Goal: Task Accomplishment & Management: Manage account settings

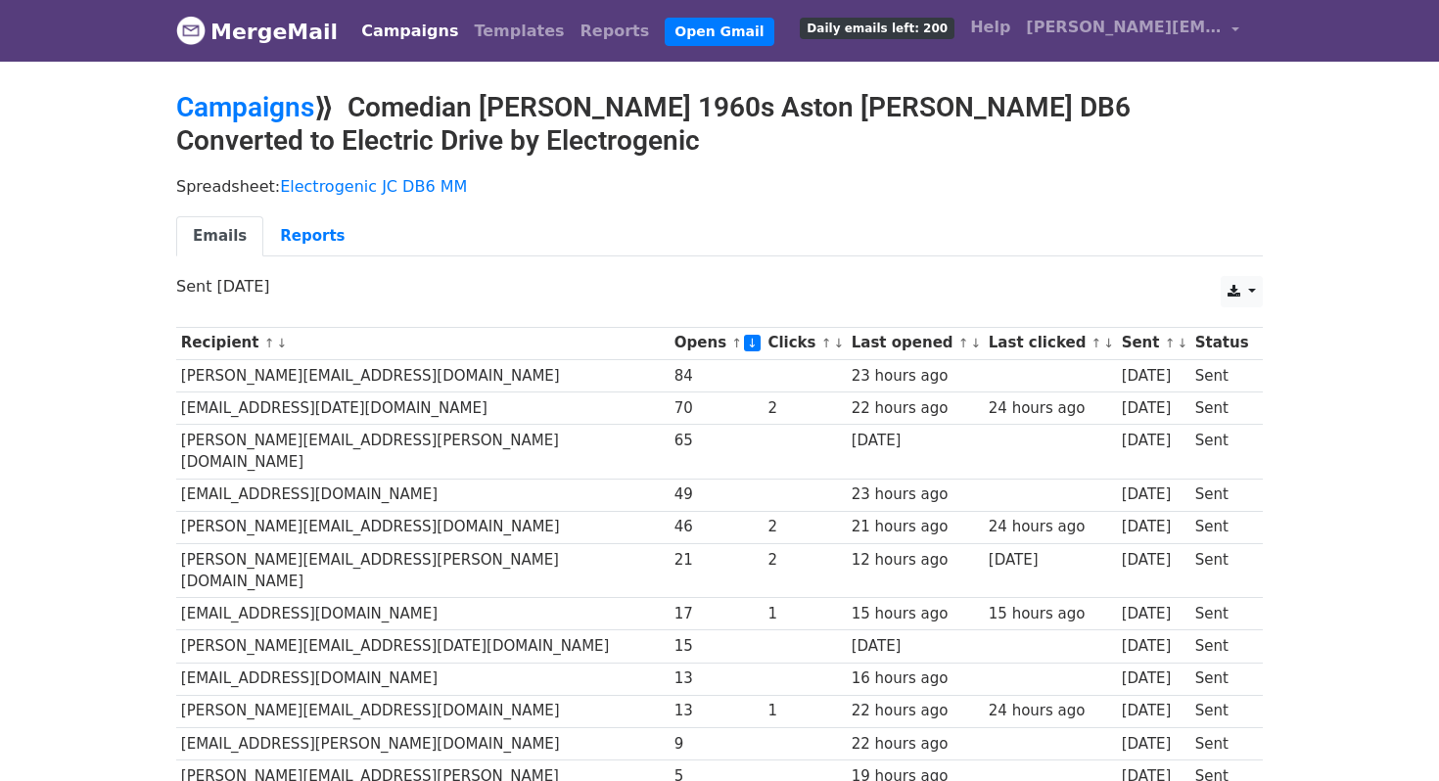
click at [971, 344] on link "↓" at bounding box center [976, 343] width 11 height 15
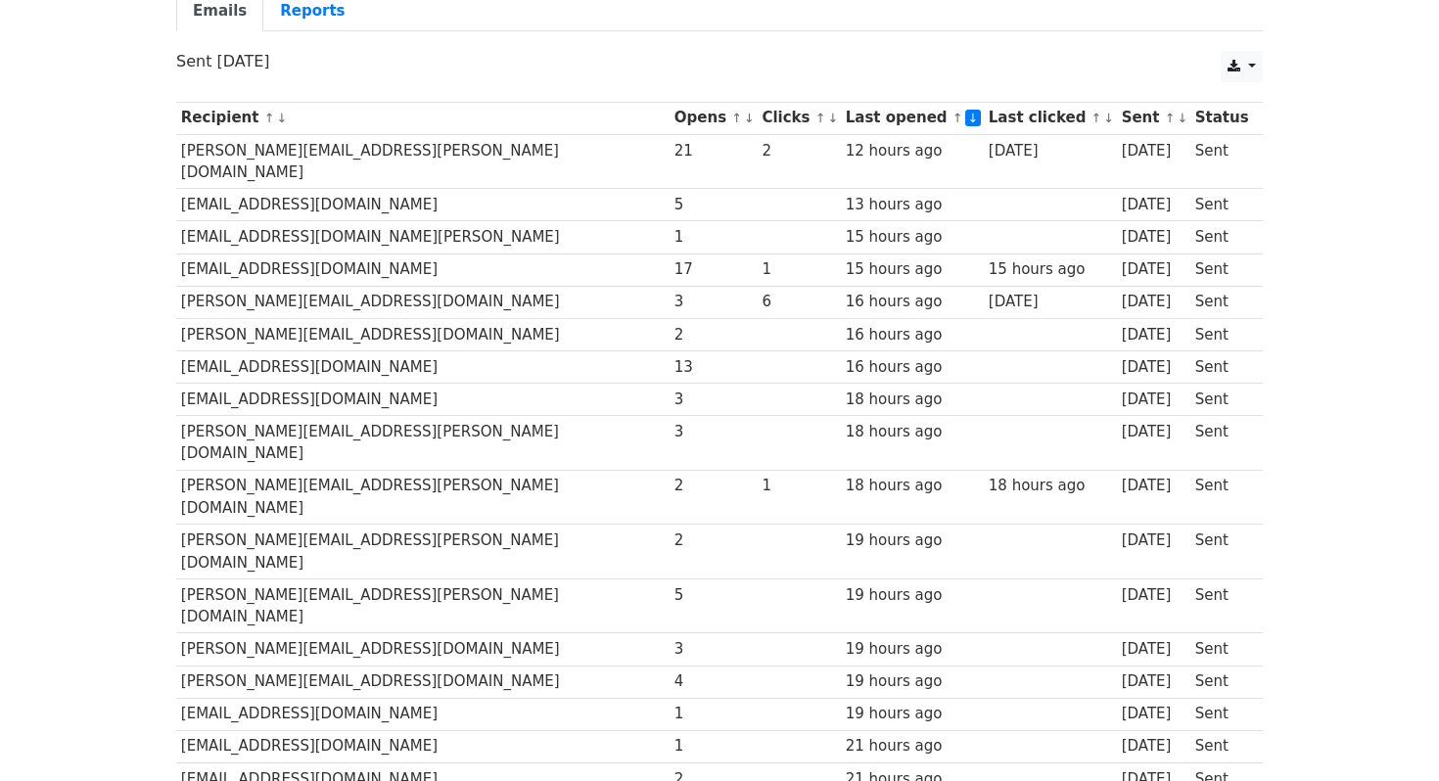
scroll to position [227, 0]
click at [744, 113] on link "↓" at bounding box center [749, 116] width 11 height 15
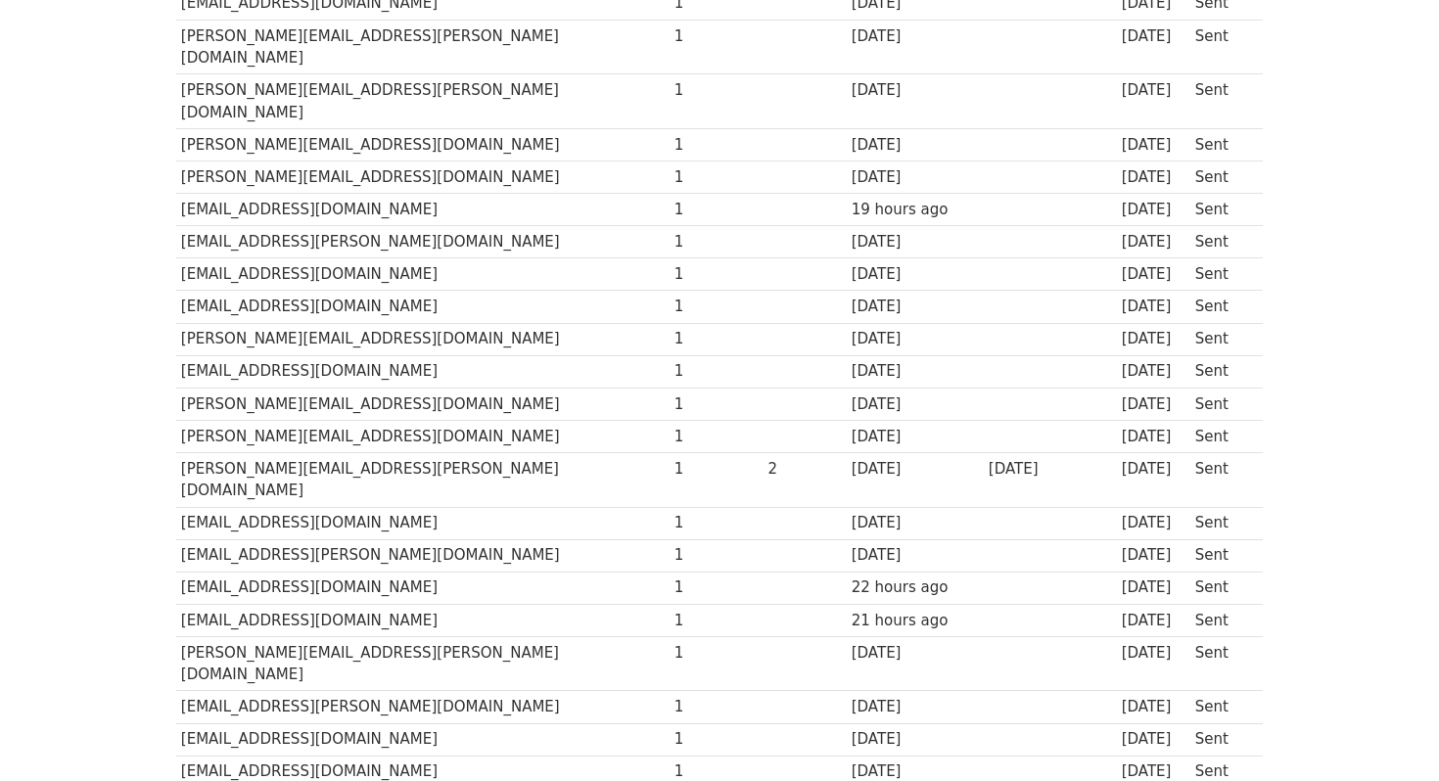
scroll to position [3941, 0]
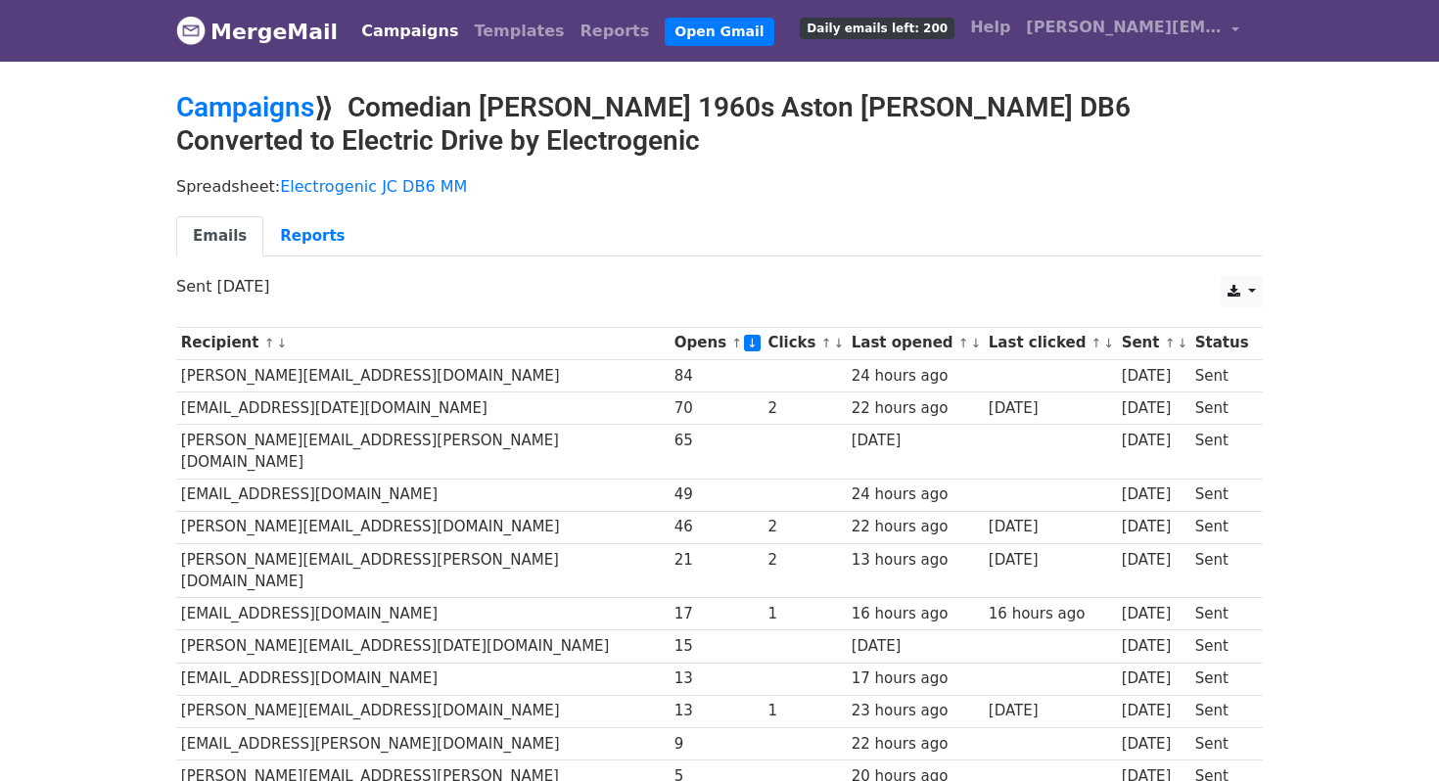
click at [971, 342] on link "↓" at bounding box center [976, 343] width 11 height 15
